Goal: Navigation & Orientation: Find specific page/section

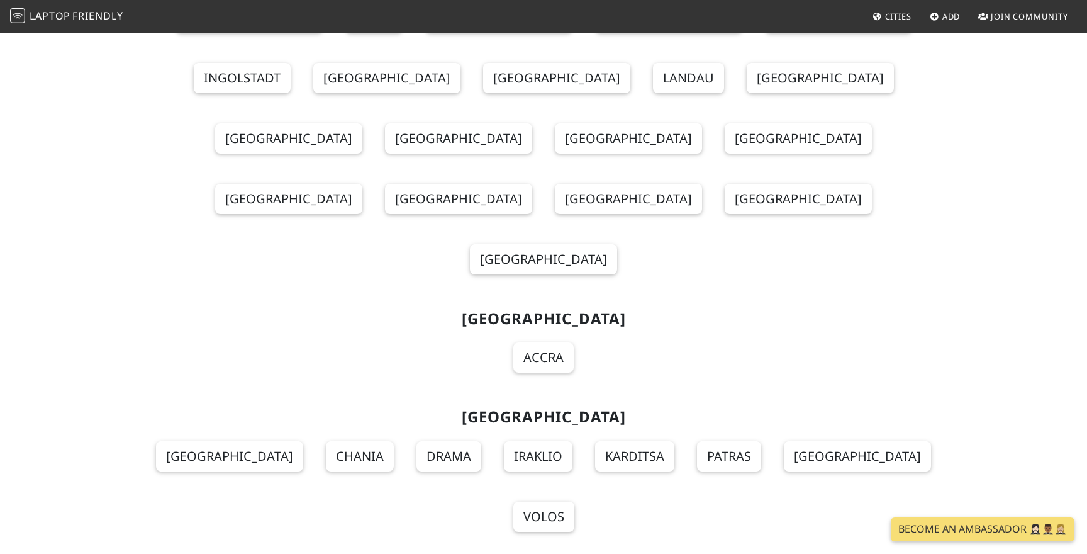
scroll to position [4687, 0]
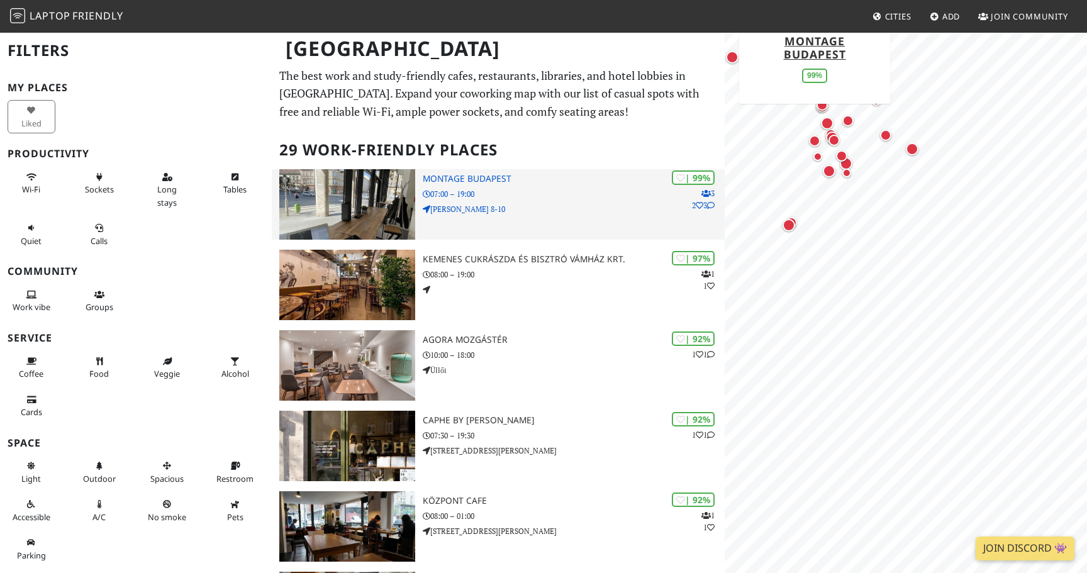
click at [601, 213] on div "| 99% 3 2 3 Montage Budapest 07:00 – 19:00 Margit korut 8-10" at bounding box center [574, 204] width 302 height 70
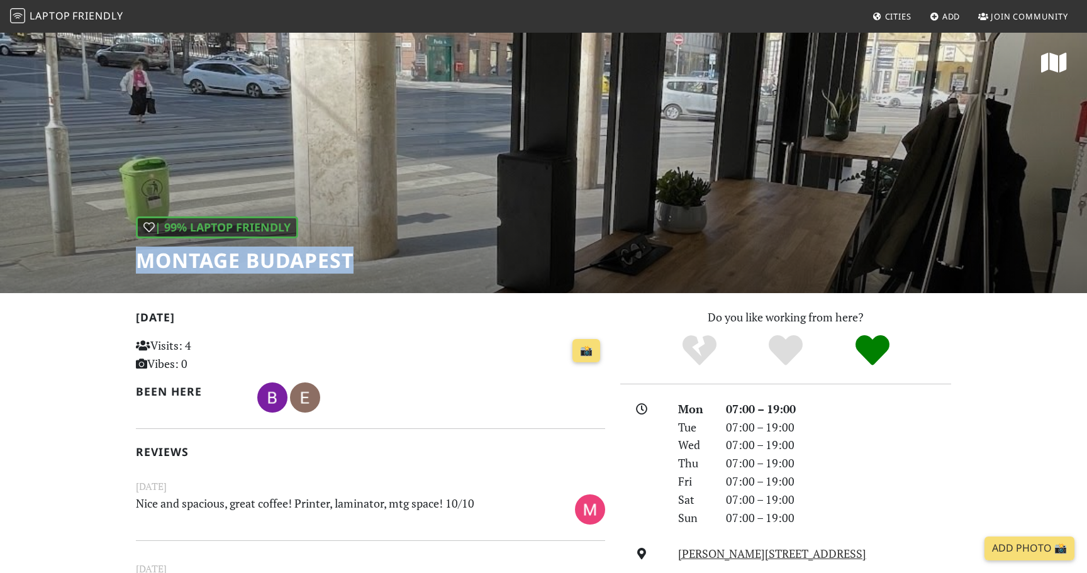
drag, startPoint x: 139, startPoint y: 262, endPoint x: 352, endPoint y: 265, distance: 212.6
click at [352, 265] on h1 "Montage Budapest" at bounding box center [245, 260] width 218 height 24
copy h1 "Montage Budapest"
